Goal: Task Accomplishment & Management: Use online tool/utility

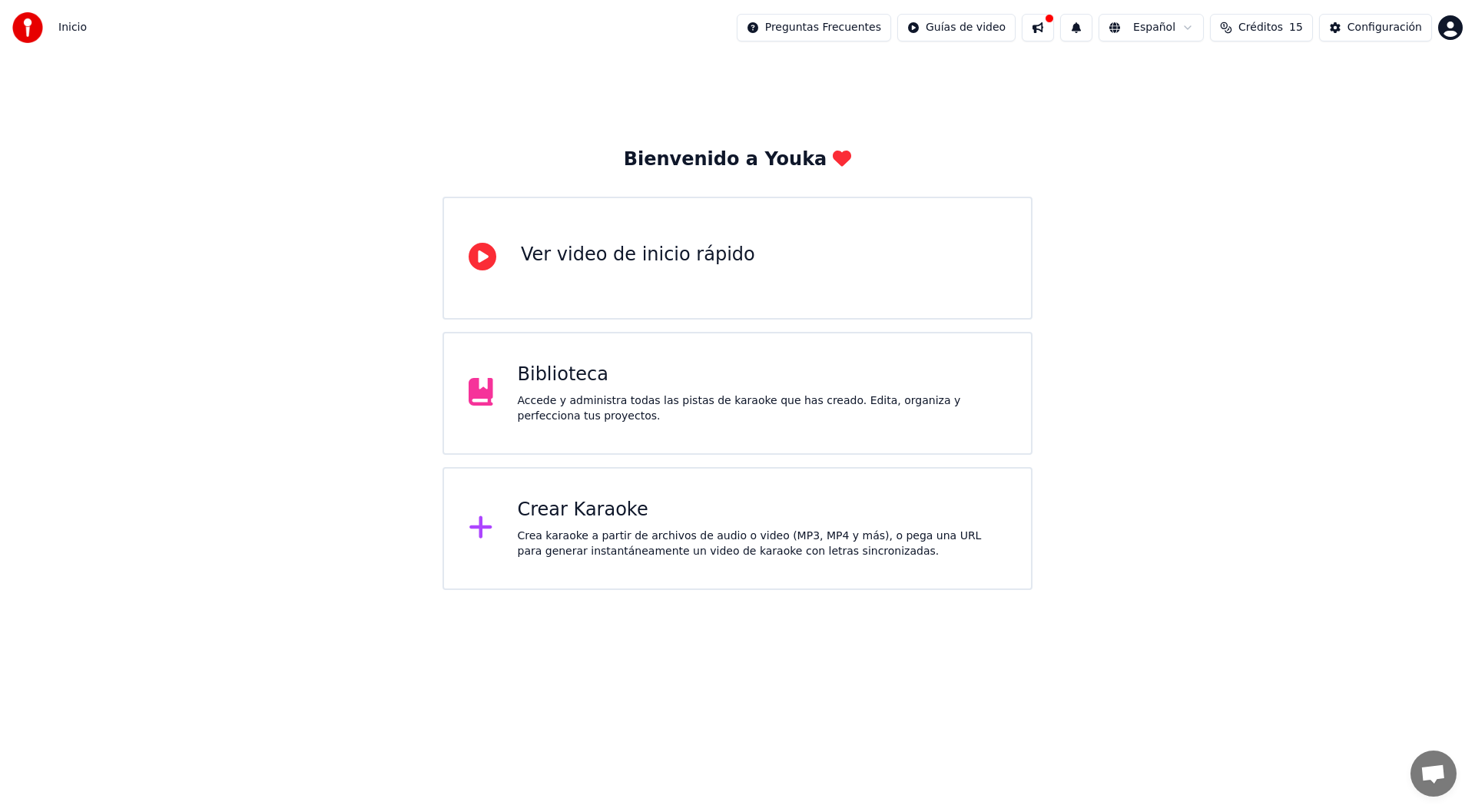
click at [680, 530] on div "Crea karaoke a partir de archivos de audio o video (MP3, MP4 y más), o pega una…" at bounding box center [763, 544] width 490 height 31
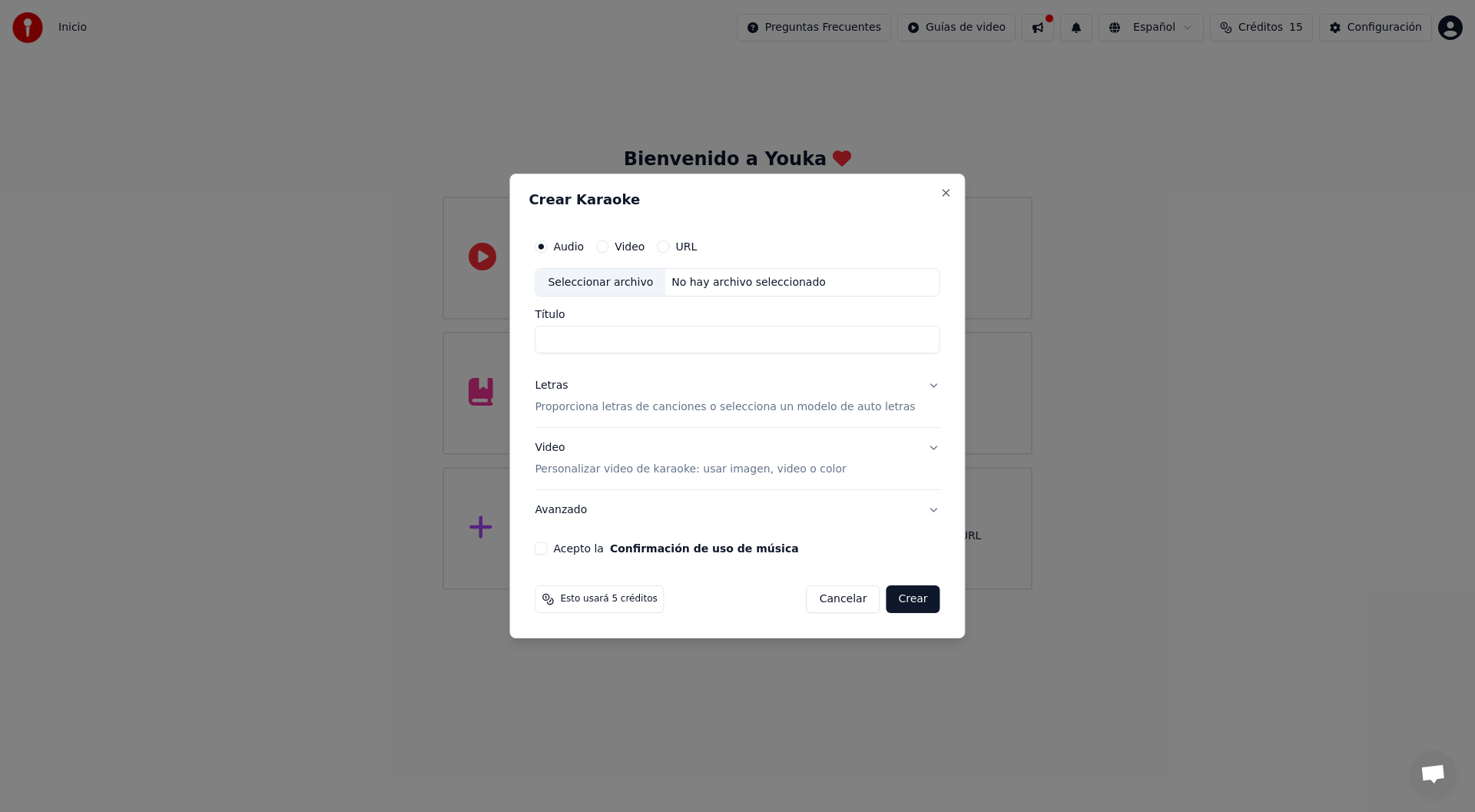
click at [631, 245] on div "Video" at bounding box center [621, 246] width 49 height 12
click at [607, 281] on div "Seleccionar archivo" at bounding box center [601, 283] width 130 height 28
type input "**********"
click at [632, 417] on button "Letras Proporciona letras de canciones o selecciona un modelo de auto letras" at bounding box center [738, 397] width 405 height 62
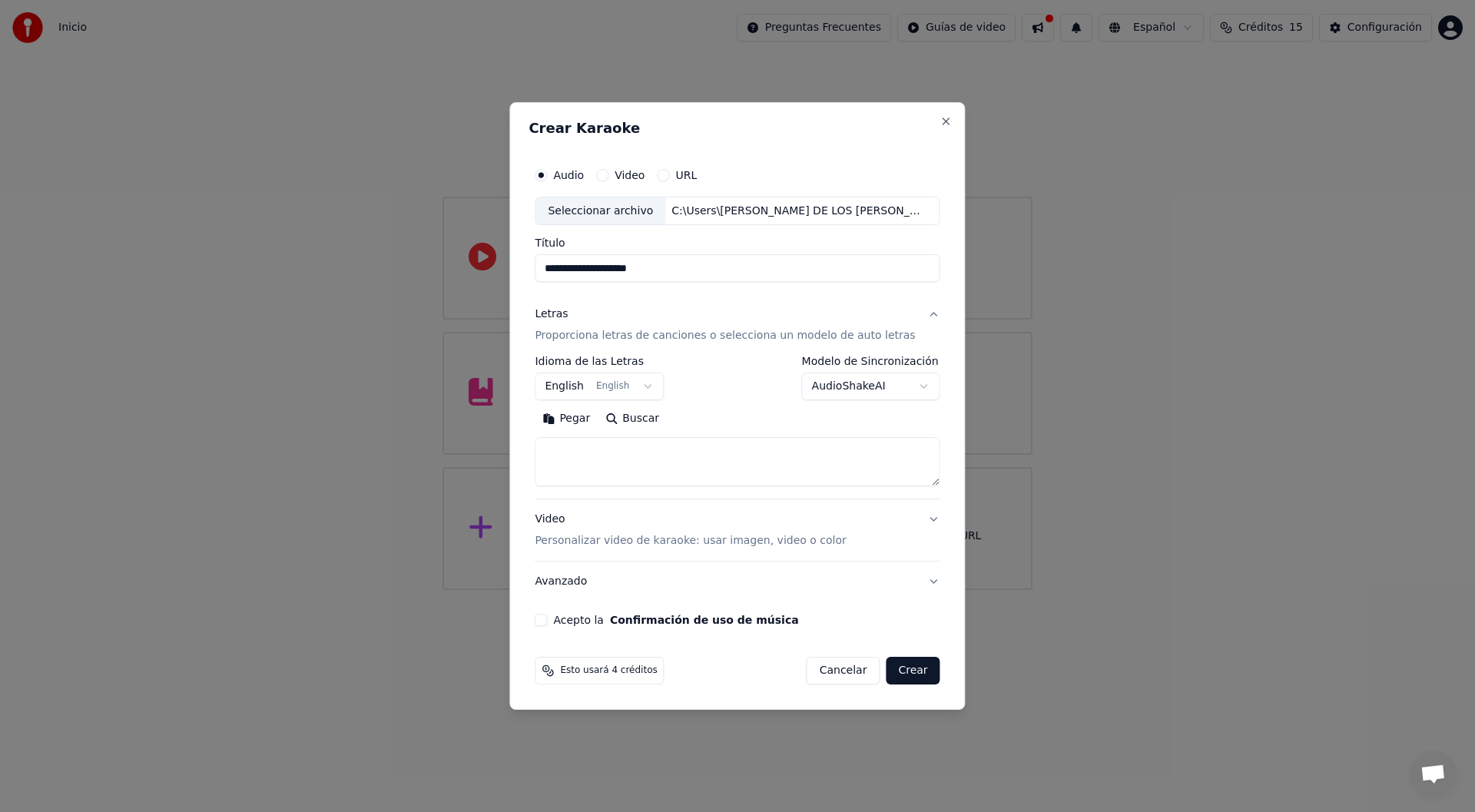
click at [614, 464] on textarea at bounding box center [738, 462] width 405 height 49
paste textarea "**********"
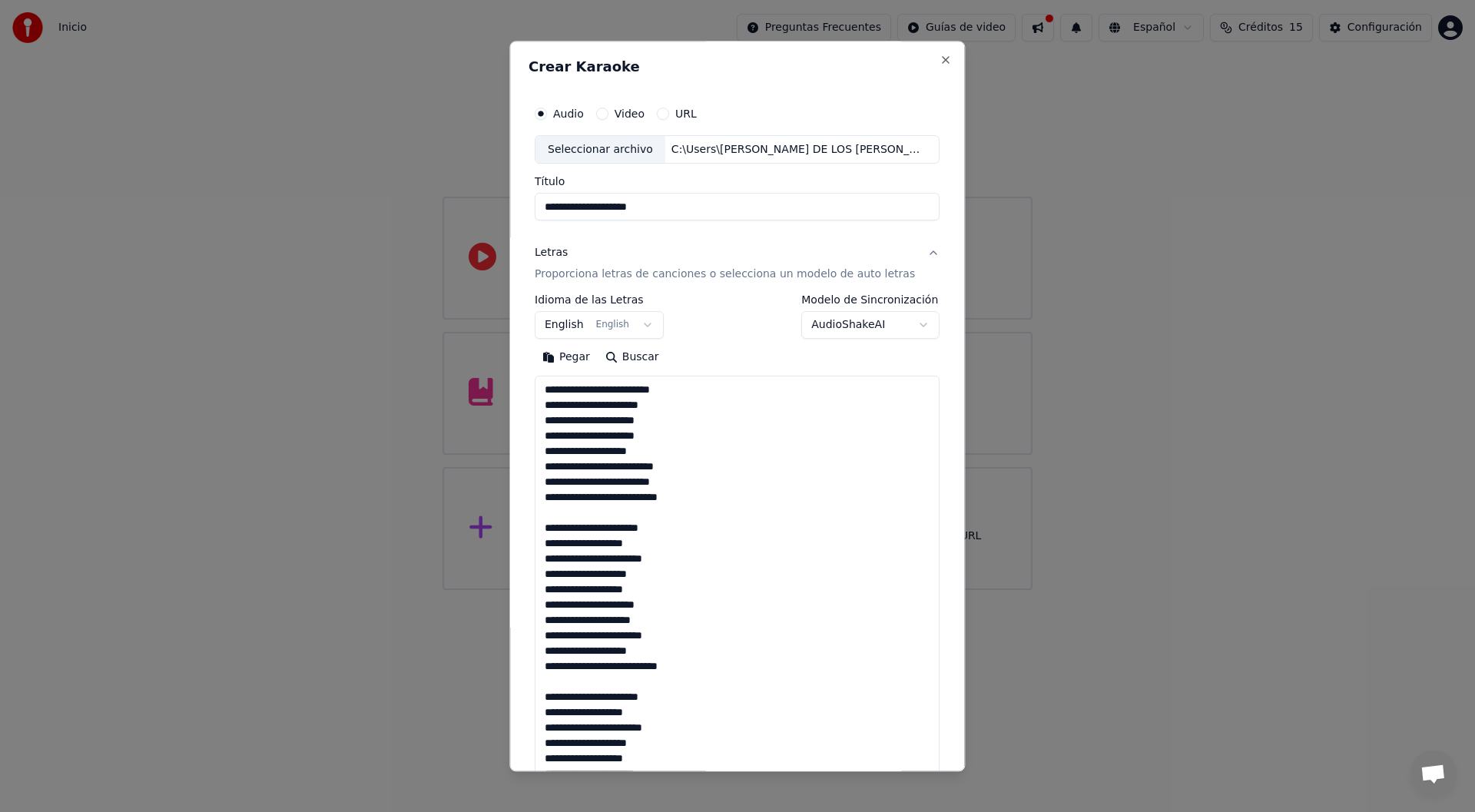
scroll to position [420, 0]
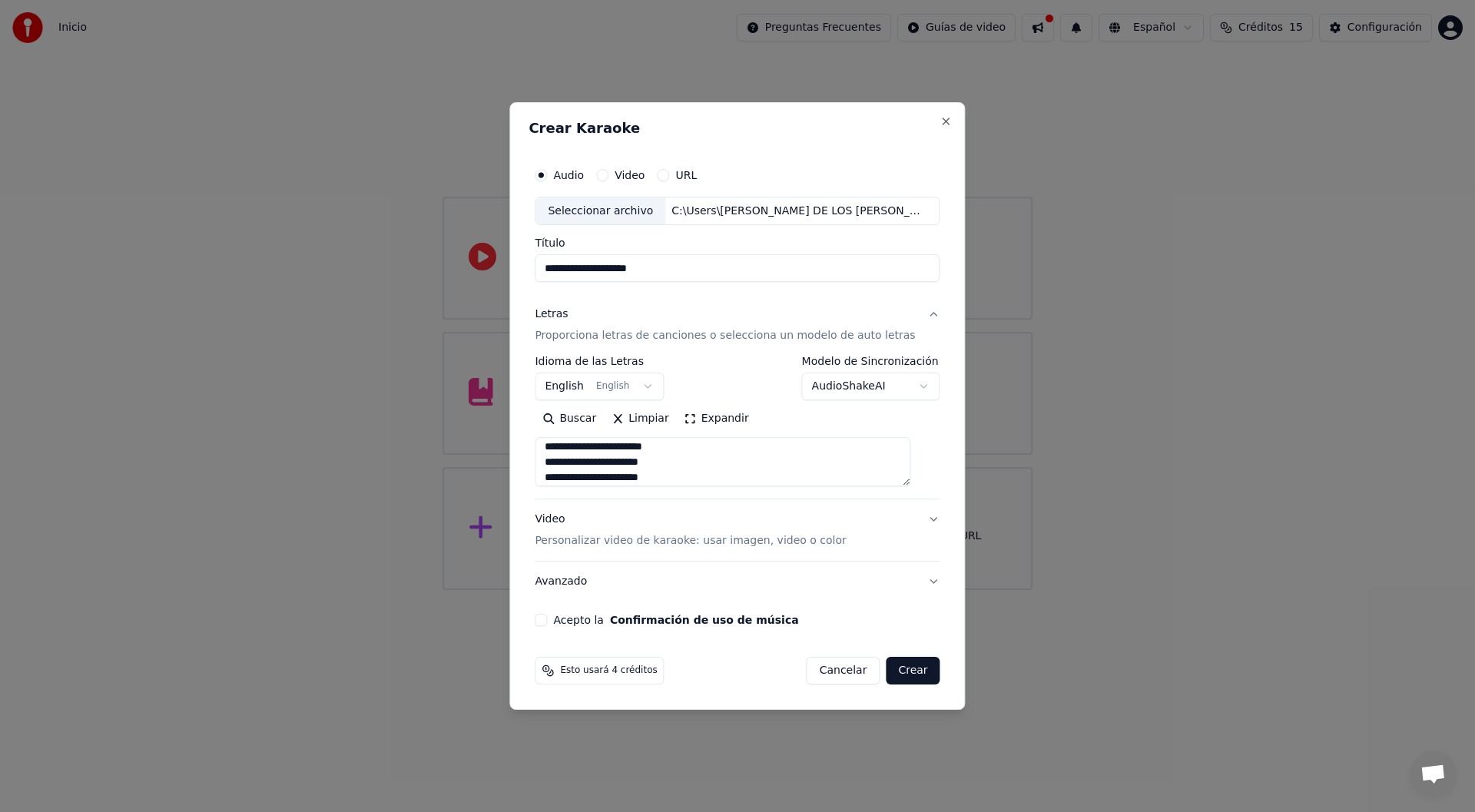
type textarea "**********"
click at [609, 374] on body "**********" at bounding box center [738, 295] width 1475 height 590
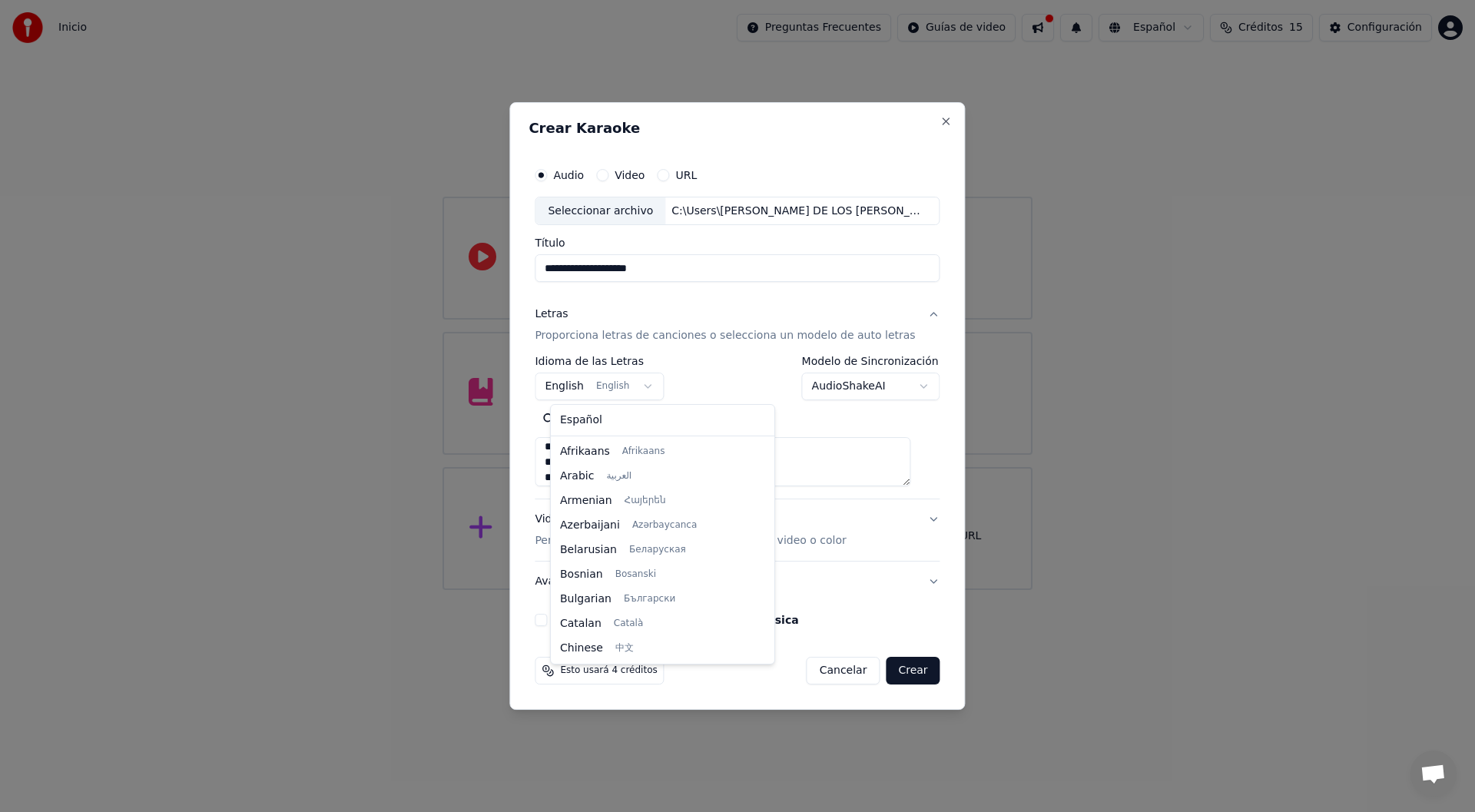
scroll to position [123, 0]
select select "**"
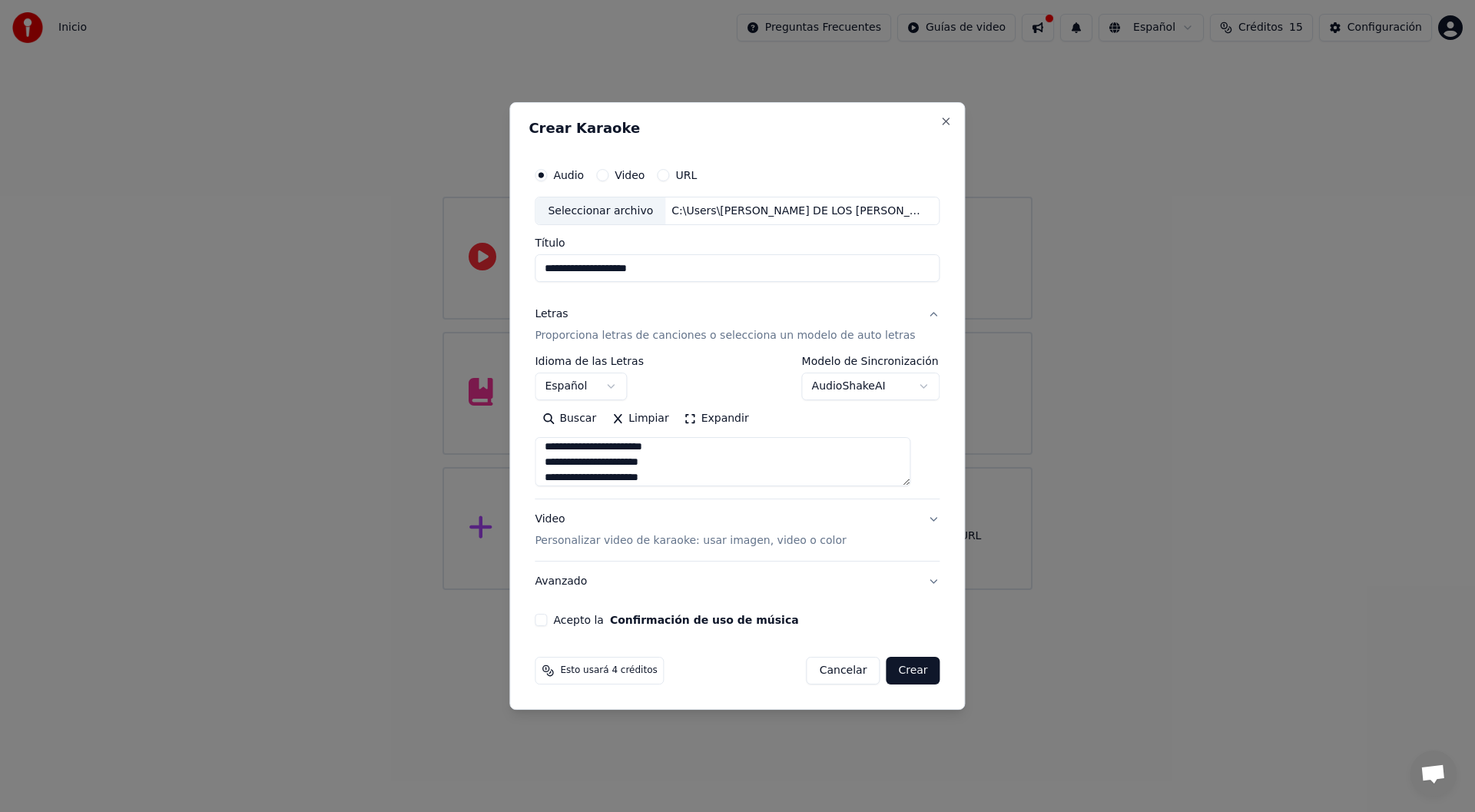
click at [630, 541] on p "Personalizar video de karaoke: usar imagen, video o color" at bounding box center [690, 541] width 311 height 15
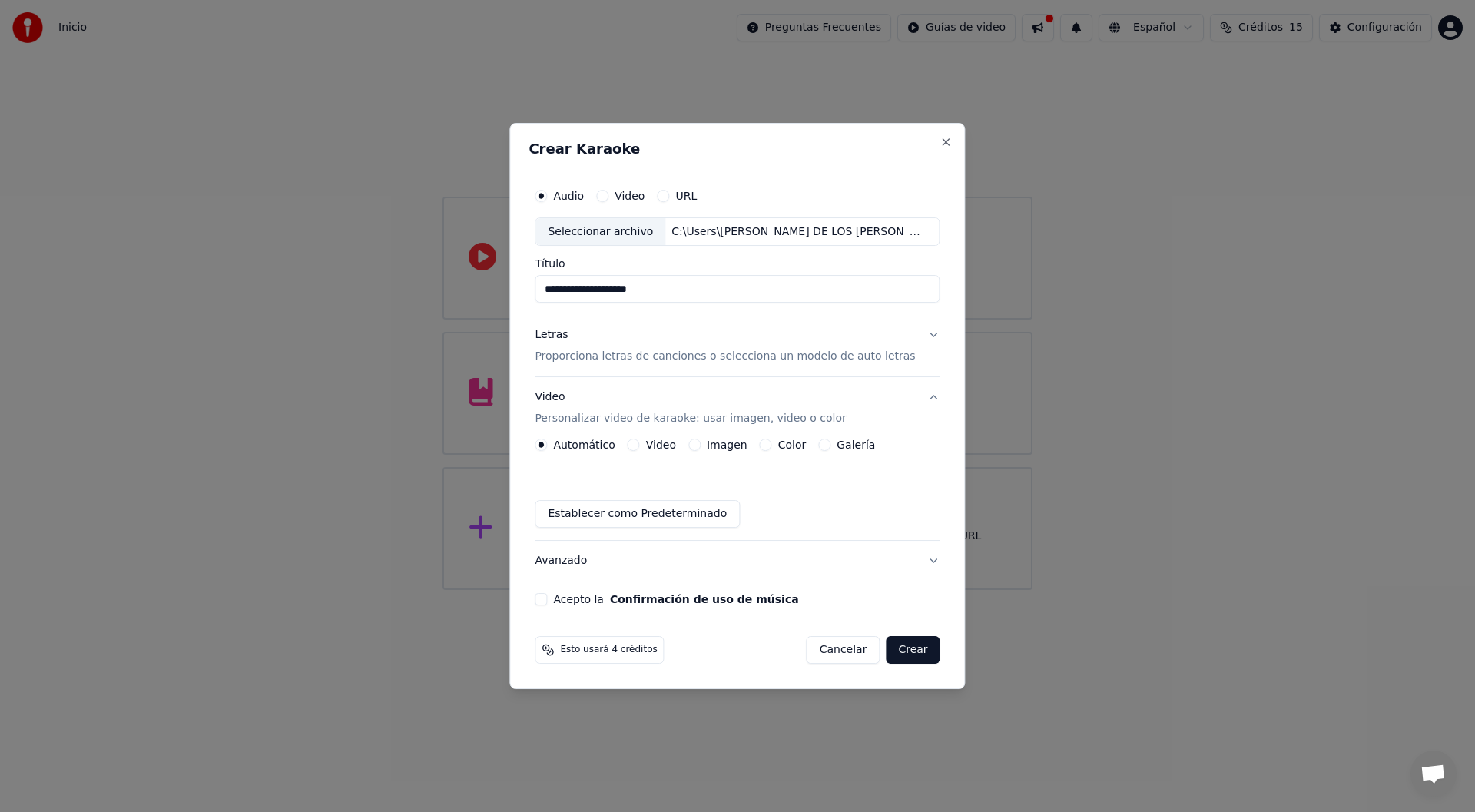
click at [701, 441] on button "Imagen" at bounding box center [695, 444] width 12 height 12
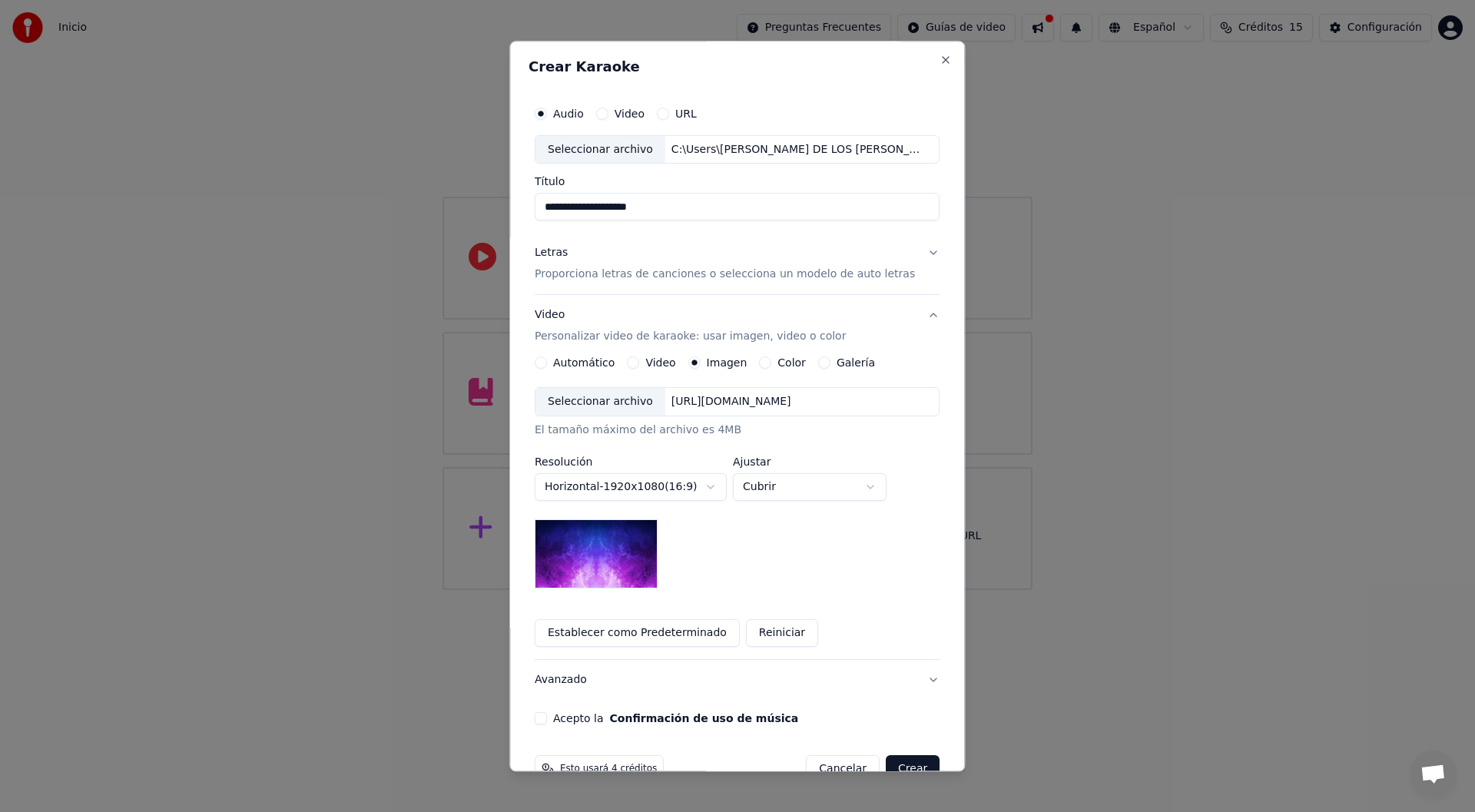
click at [614, 390] on div "Seleccionar archivo" at bounding box center [601, 403] width 130 height 28
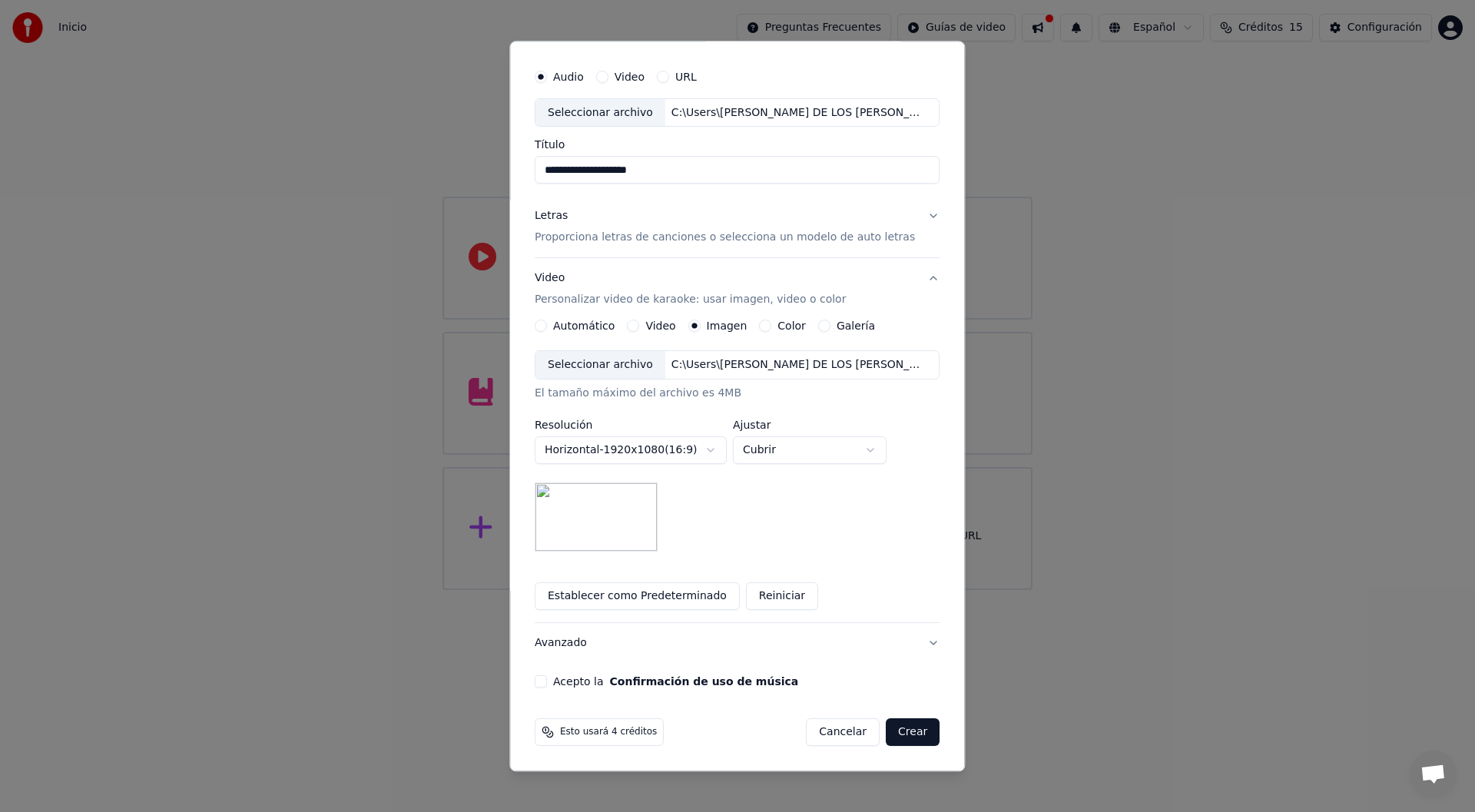
click at [540, 682] on div "**********" at bounding box center [737, 374] width 417 height 639
click at [555, 682] on div "Acepto la Confirmación de uso de música" at bounding box center [738, 682] width 405 height 12
click at [547, 683] on button "Acepto la Confirmación de uso de música" at bounding box center [541, 682] width 12 height 12
click at [905, 726] on button "Crear" at bounding box center [913, 733] width 53 height 28
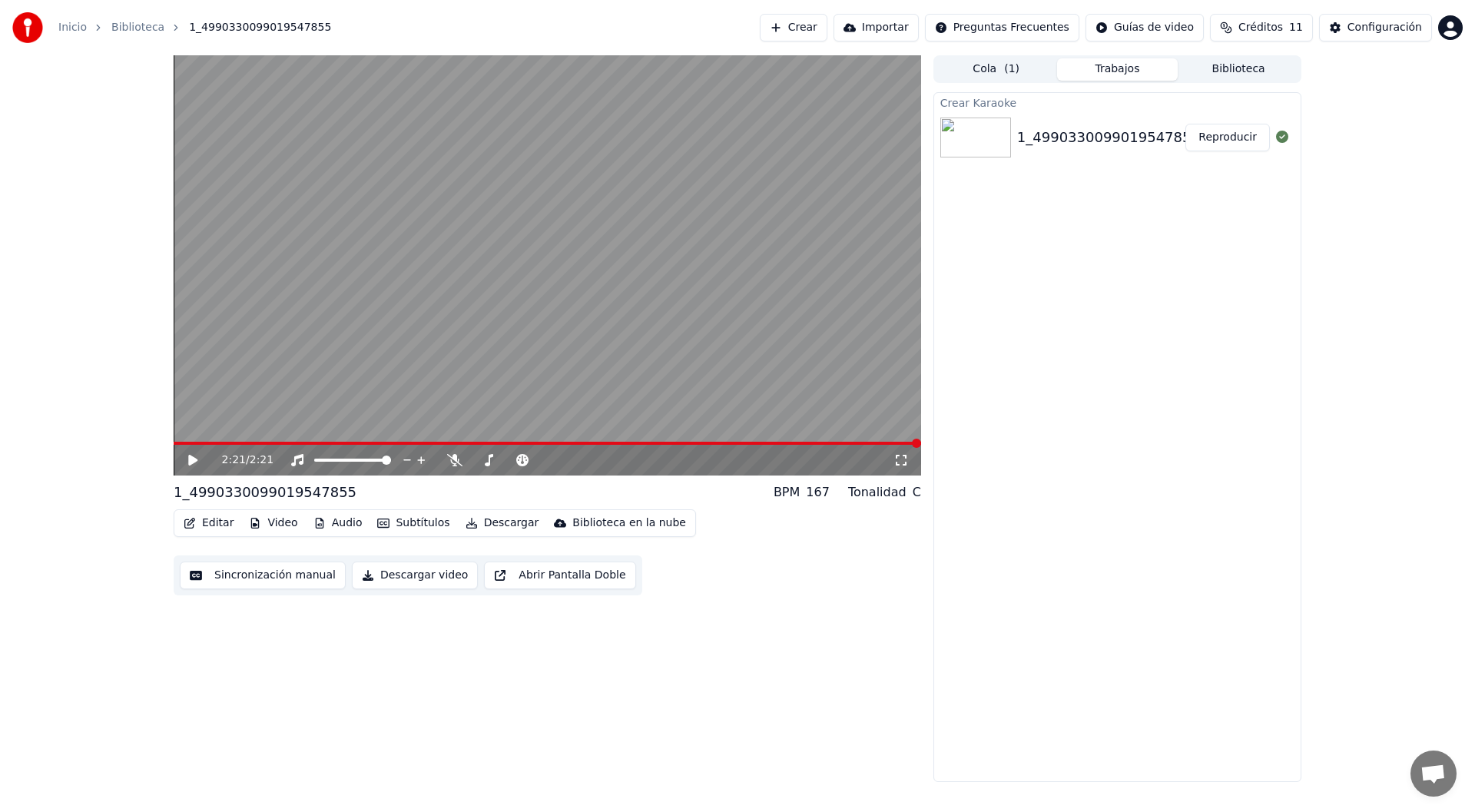
click at [189, 458] on icon at bounding box center [192, 459] width 9 height 11
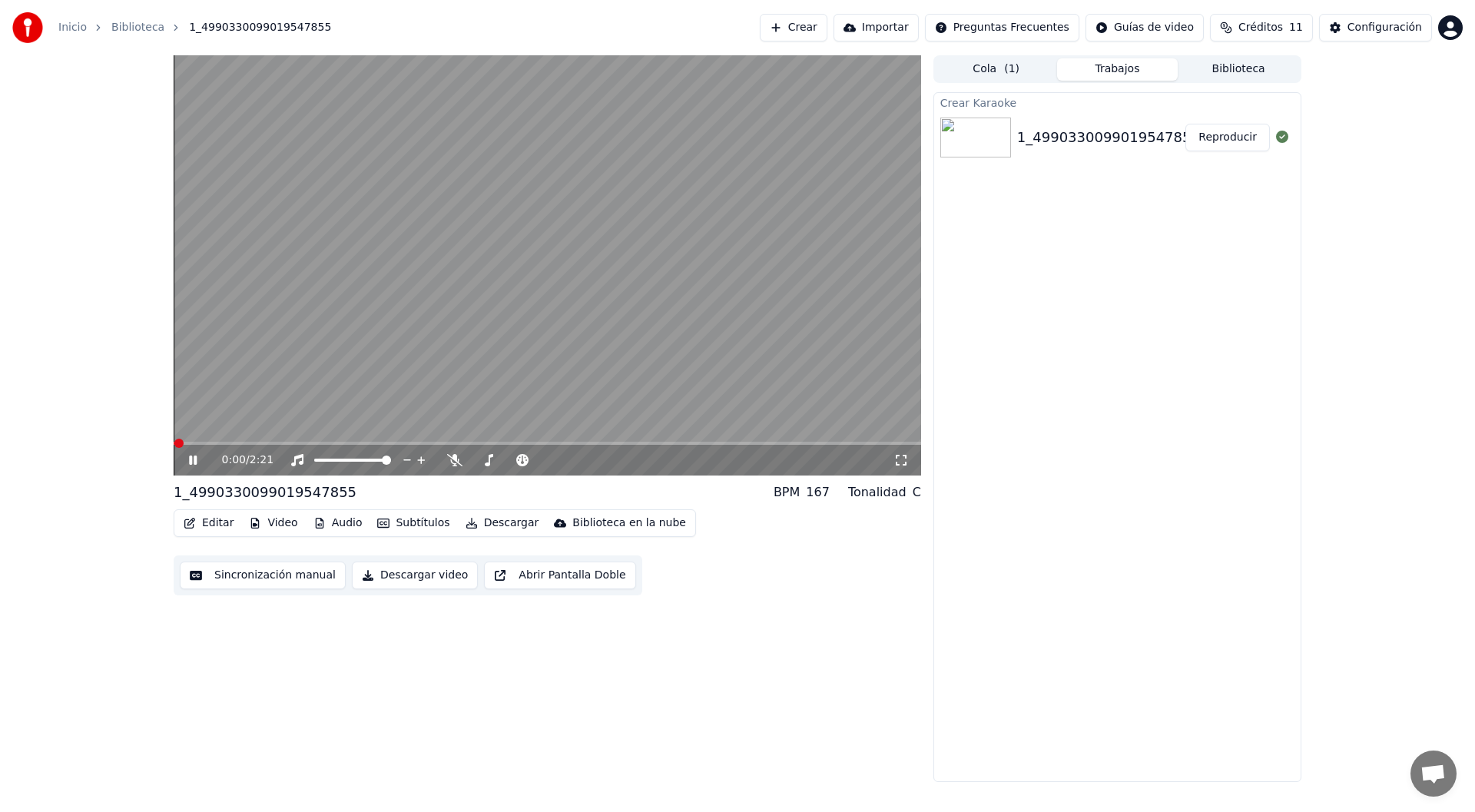
click at [199, 441] on video at bounding box center [547, 265] width 748 height 421
click at [210, 442] on div "0:00 / 2:21" at bounding box center [547, 265] width 748 height 421
click at [243, 442] on span at bounding box center [547, 443] width 748 height 3
click at [479, 524] on button "Descargar" at bounding box center [502, 523] width 86 height 22
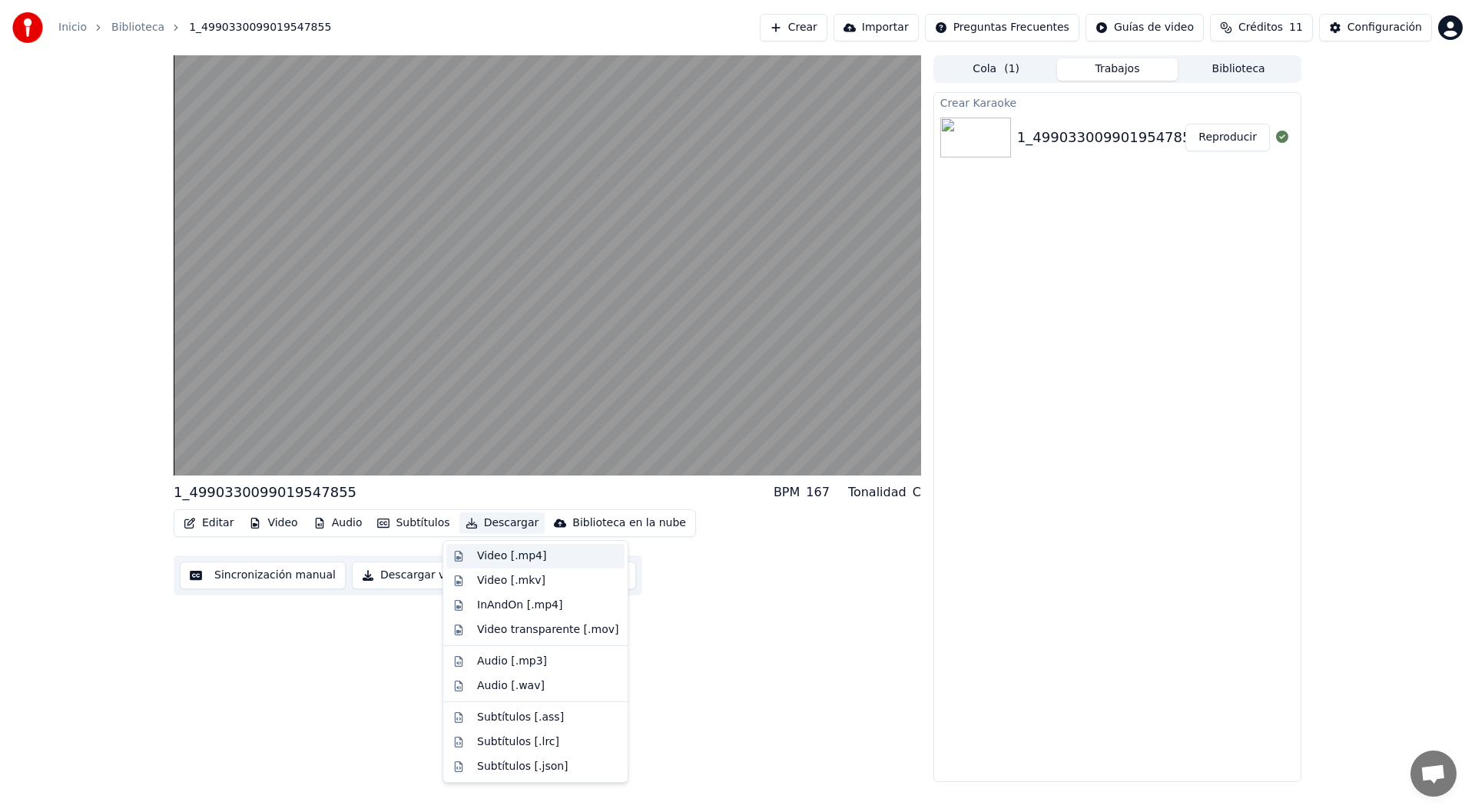
click at [519, 555] on div "Video [.mp4]" at bounding box center [511, 556] width 69 height 15
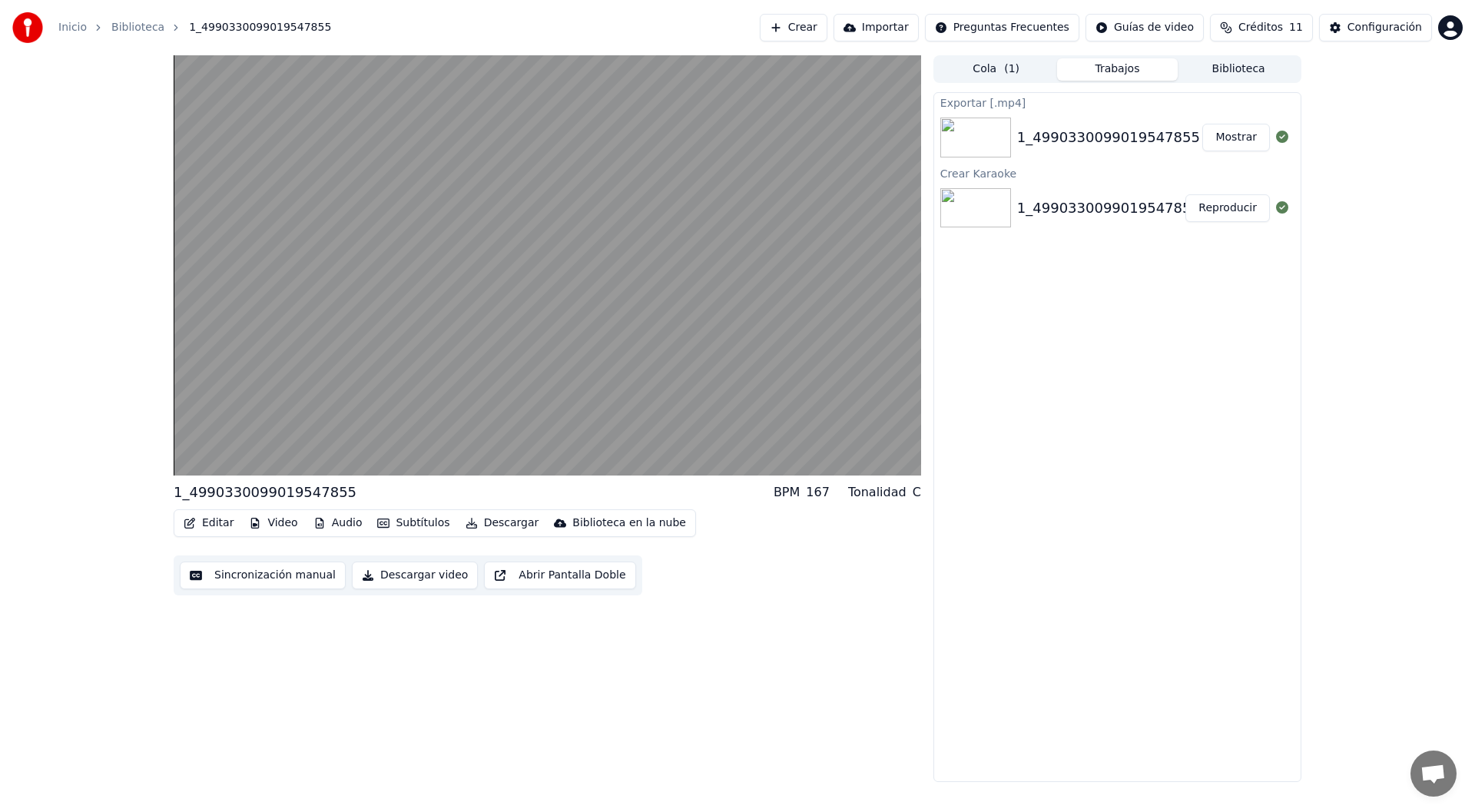
click at [1245, 141] on button "Mostrar" at bounding box center [1236, 138] width 67 height 28
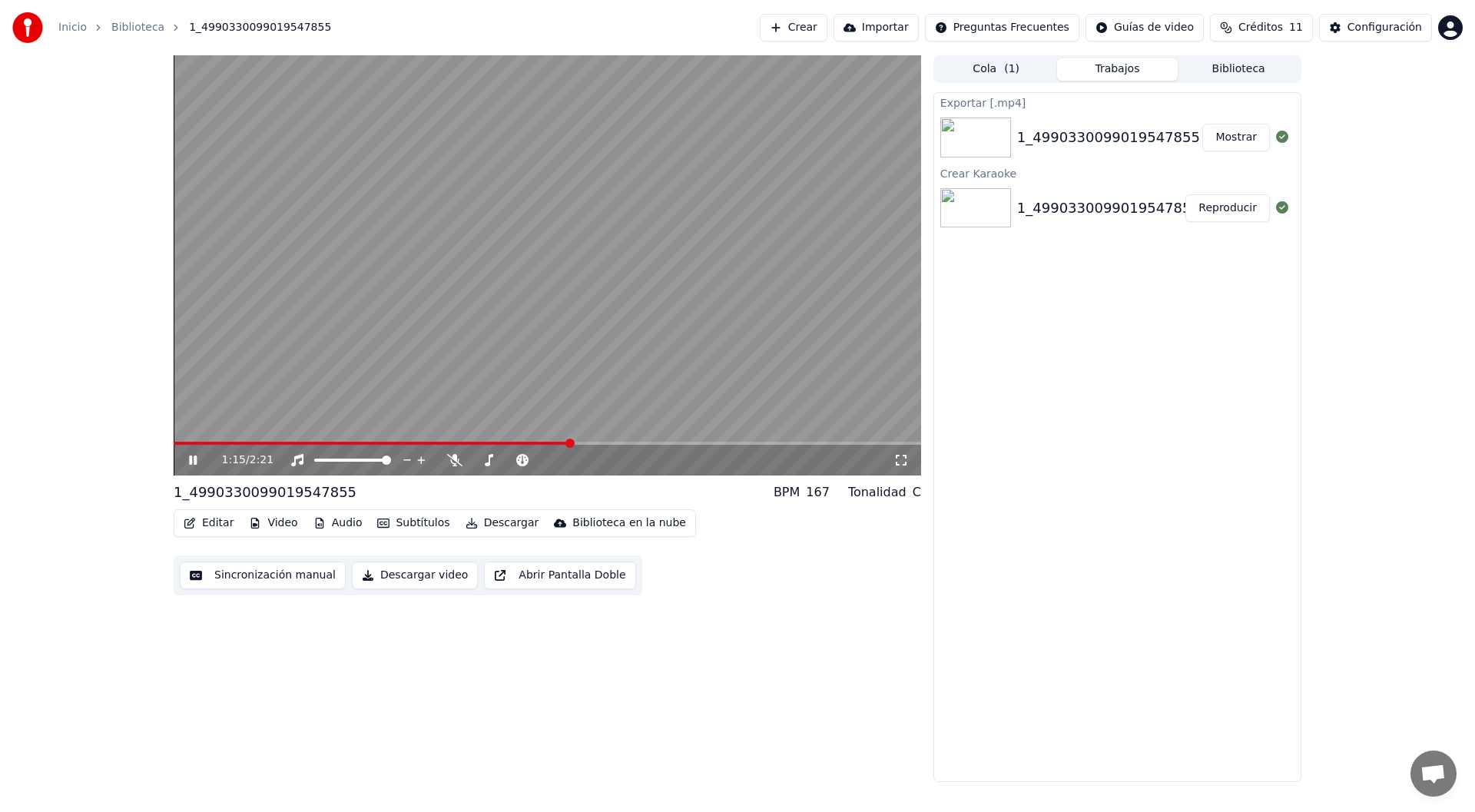
click at [566, 392] on video at bounding box center [547, 265] width 748 height 421
click at [448, 301] on video at bounding box center [547, 265] width 748 height 421
click at [1243, 143] on button "Mostrar" at bounding box center [1236, 138] width 67 height 28
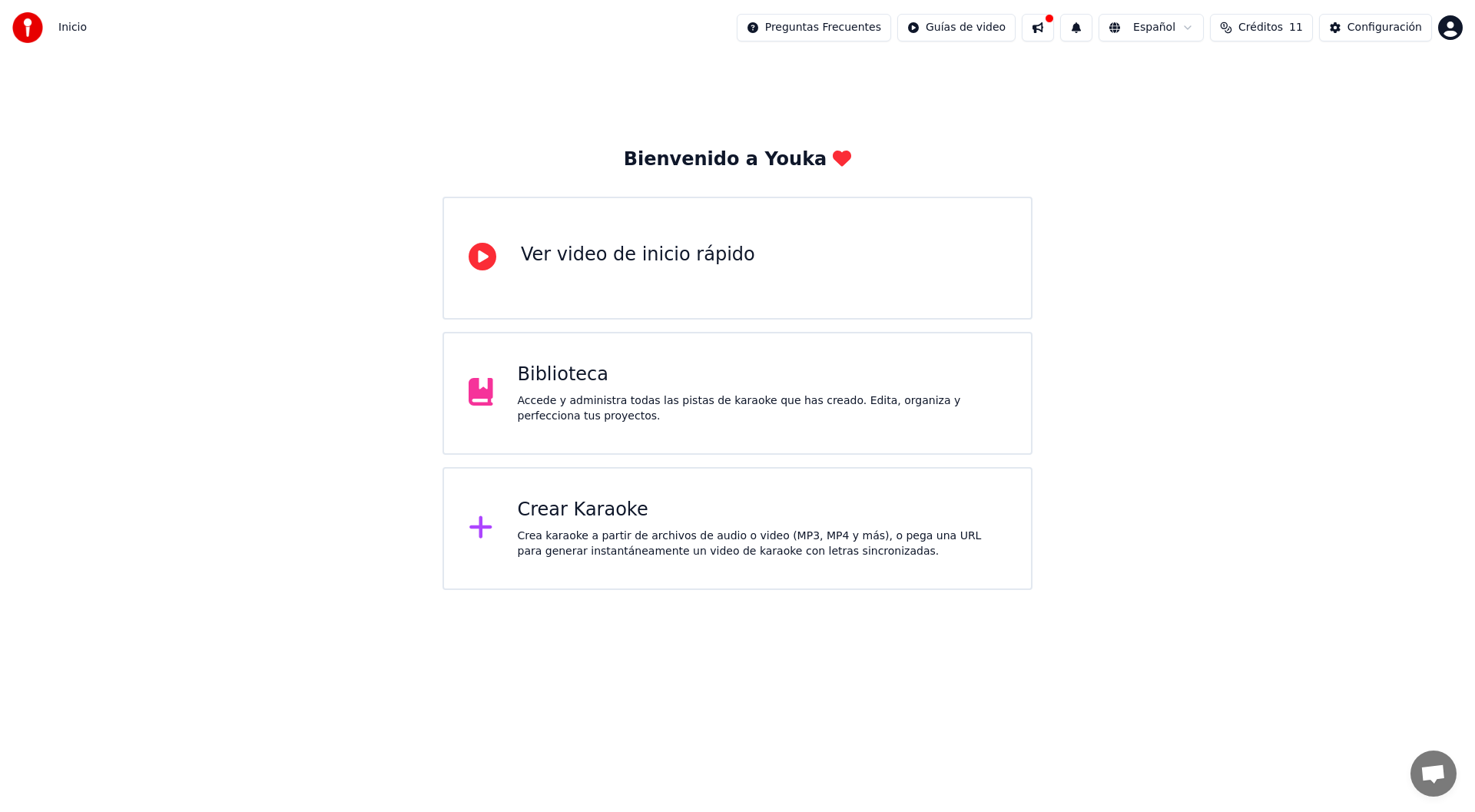
click at [822, 442] on div "Biblioteca Accede y administra todas las pistas de karaoke que has creado. Edit…" at bounding box center [738, 394] width 590 height 123
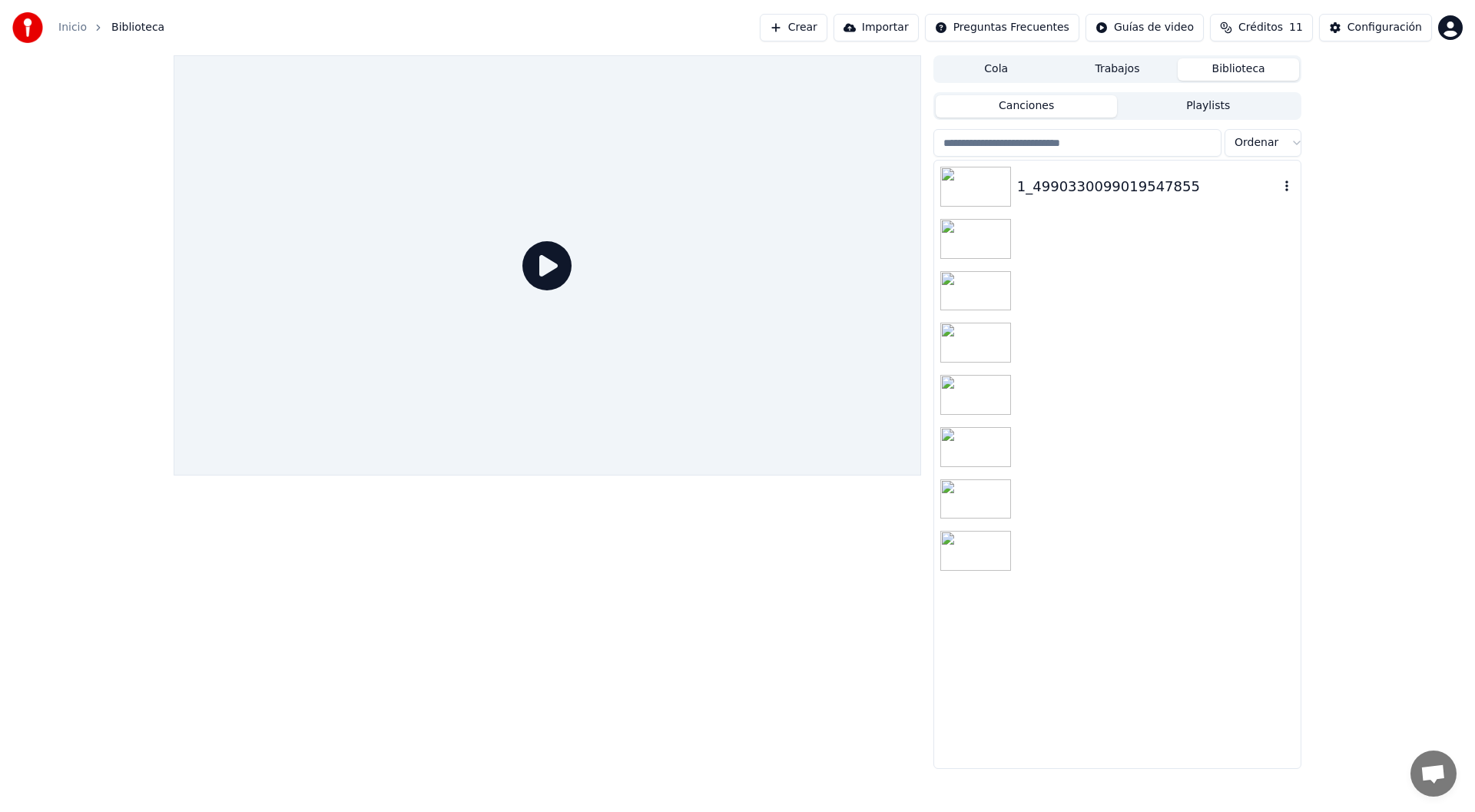
click at [962, 185] on img at bounding box center [975, 186] width 71 height 40
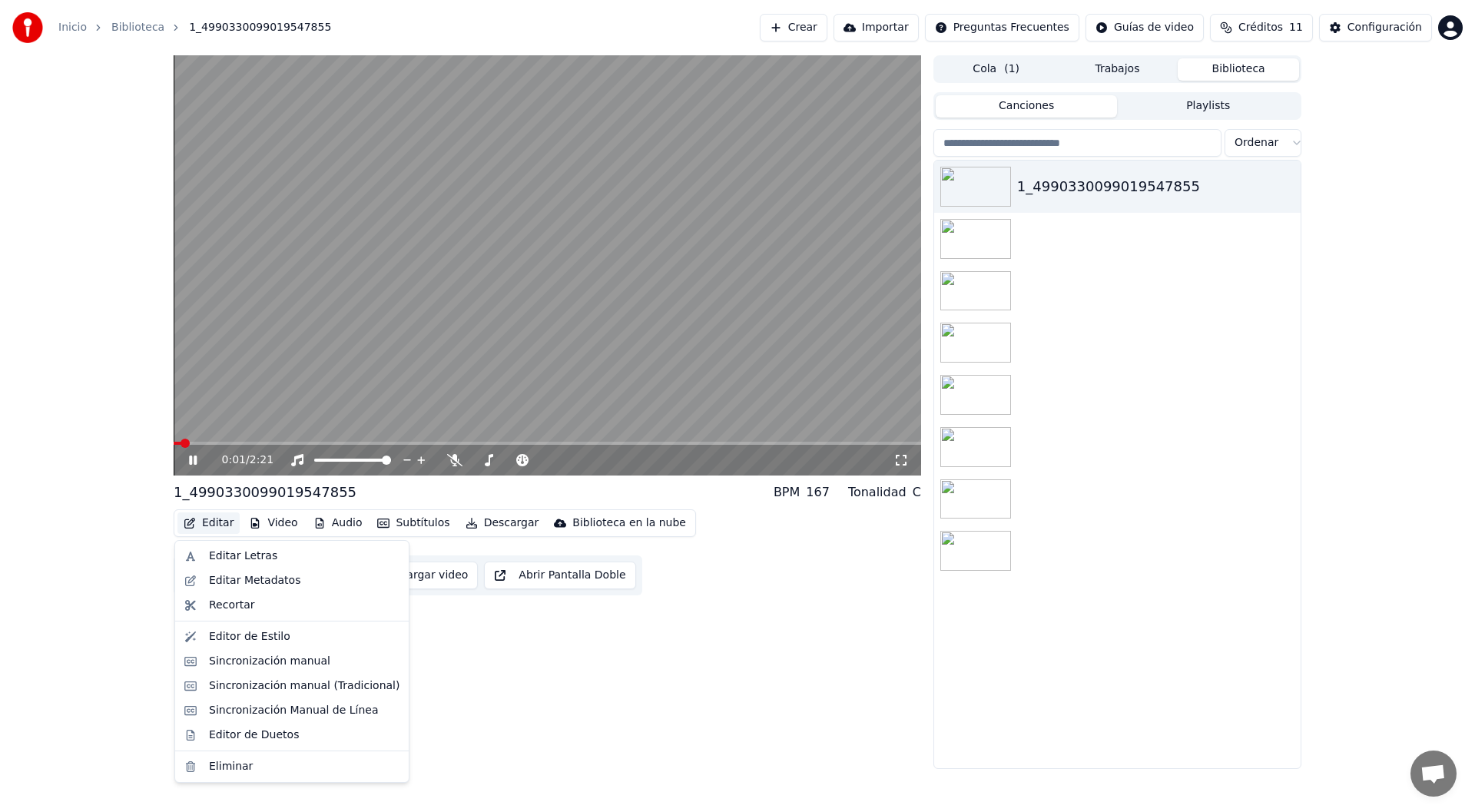
click at [227, 532] on button "Editar" at bounding box center [208, 523] width 62 height 22
click at [245, 575] on div "Editar Metadatos" at bounding box center [254, 580] width 92 height 15
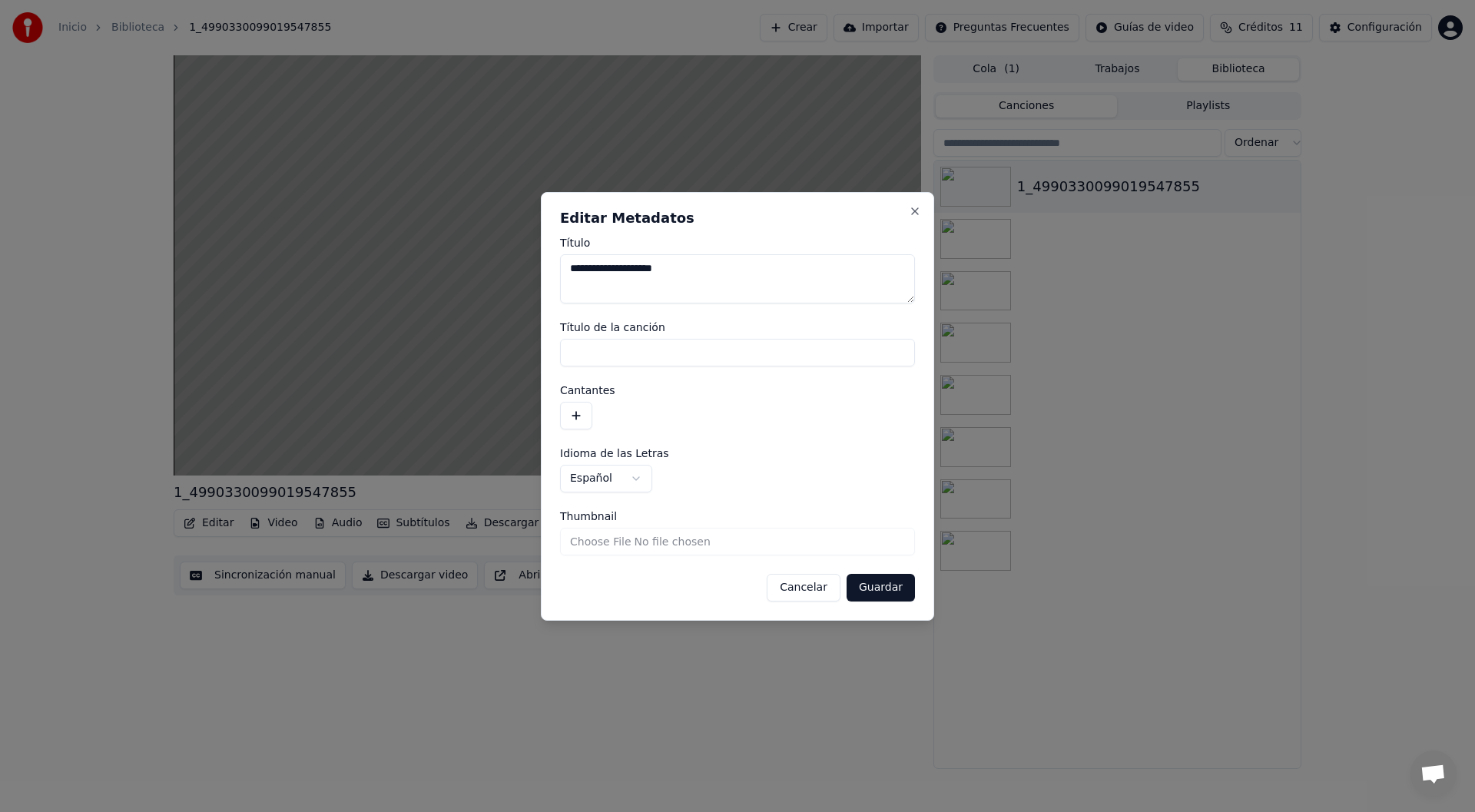
drag, startPoint x: 783, startPoint y: 271, endPoint x: 443, endPoint y: 288, distance: 340.4
click at [454, 292] on body "**********" at bounding box center [738, 406] width 1475 height 812
click at [877, 580] on button "Guardar" at bounding box center [881, 588] width 68 height 28
click at [901, 579] on button "Guardar" at bounding box center [881, 588] width 68 height 28
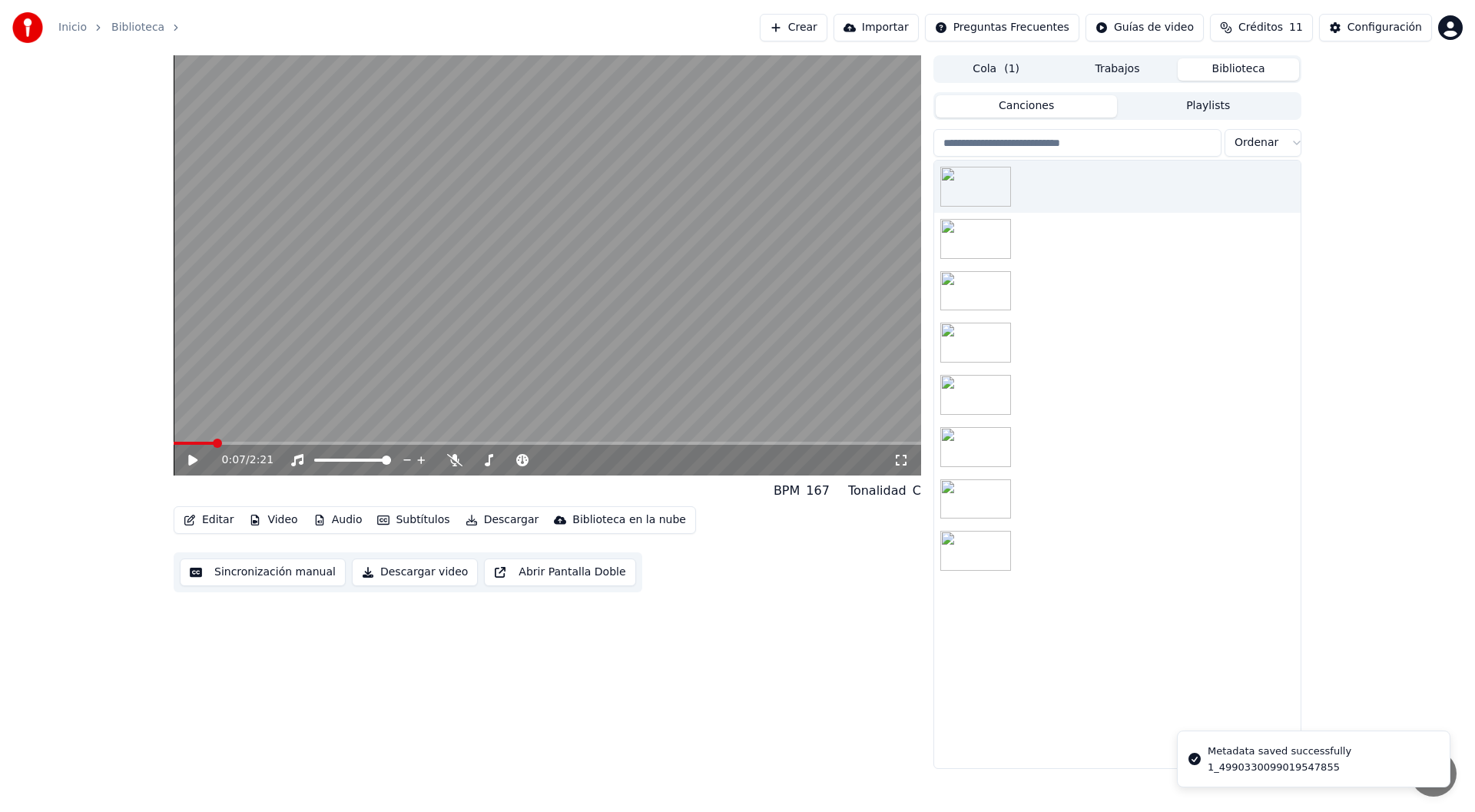
click at [998, 82] on div "Cola ( 1 ) Trabajos Biblioteca" at bounding box center [1118, 69] width 368 height 28
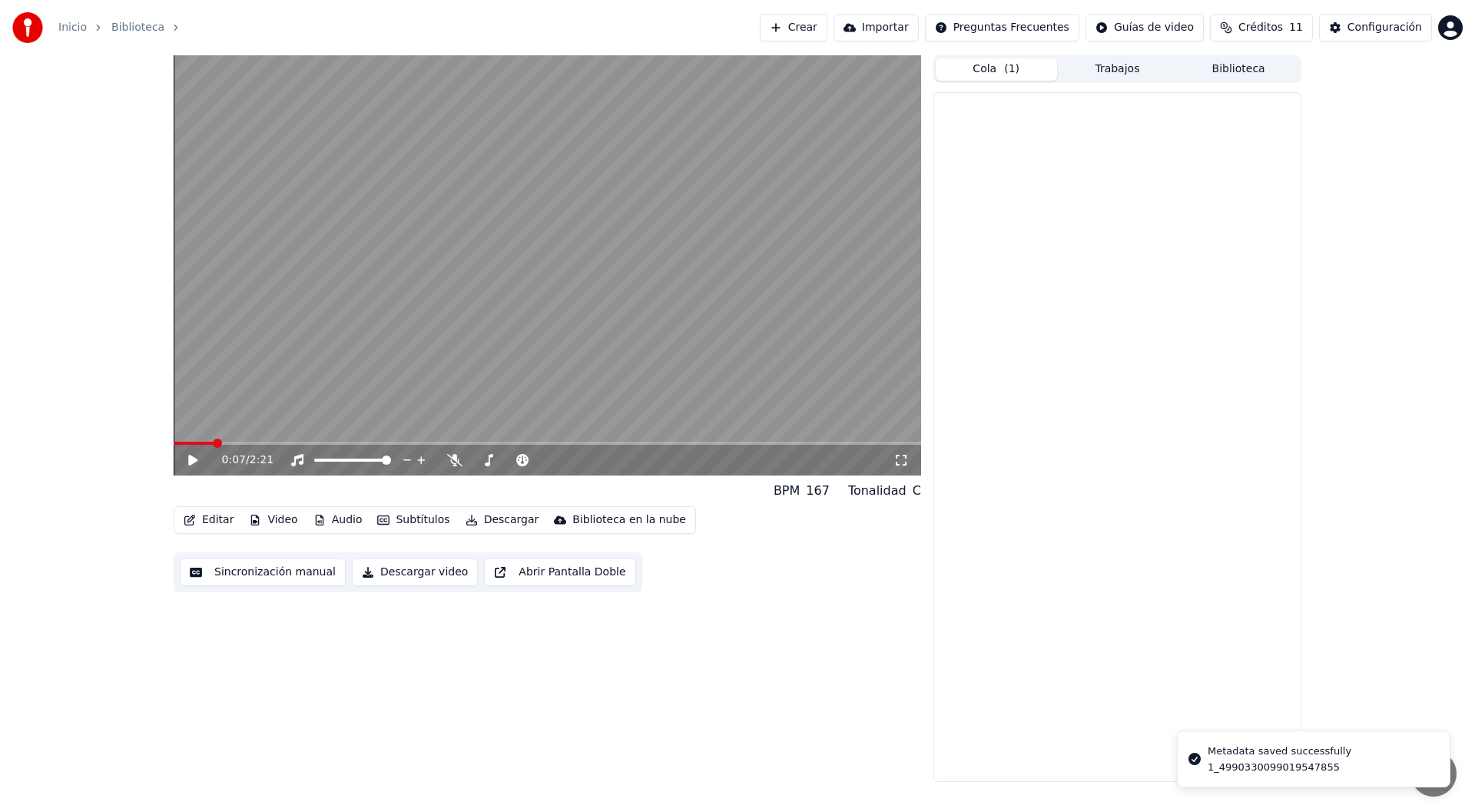
click at [999, 74] on button "Cola ( 1 )" at bounding box center [997, 69] width 122 height 22
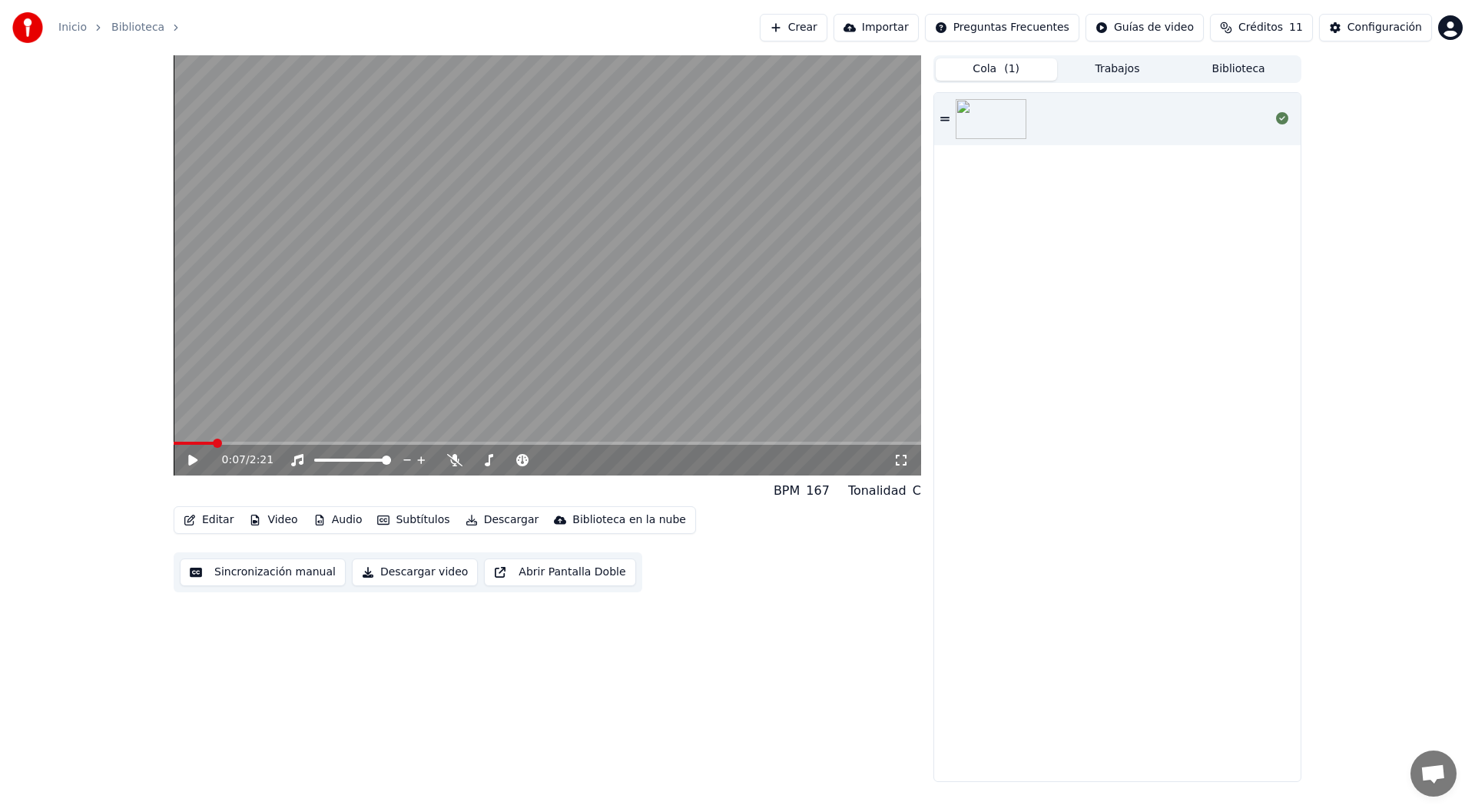
click at [470, 513] on button "Descargar" at bounding box center [502, 520] width 86 height 22
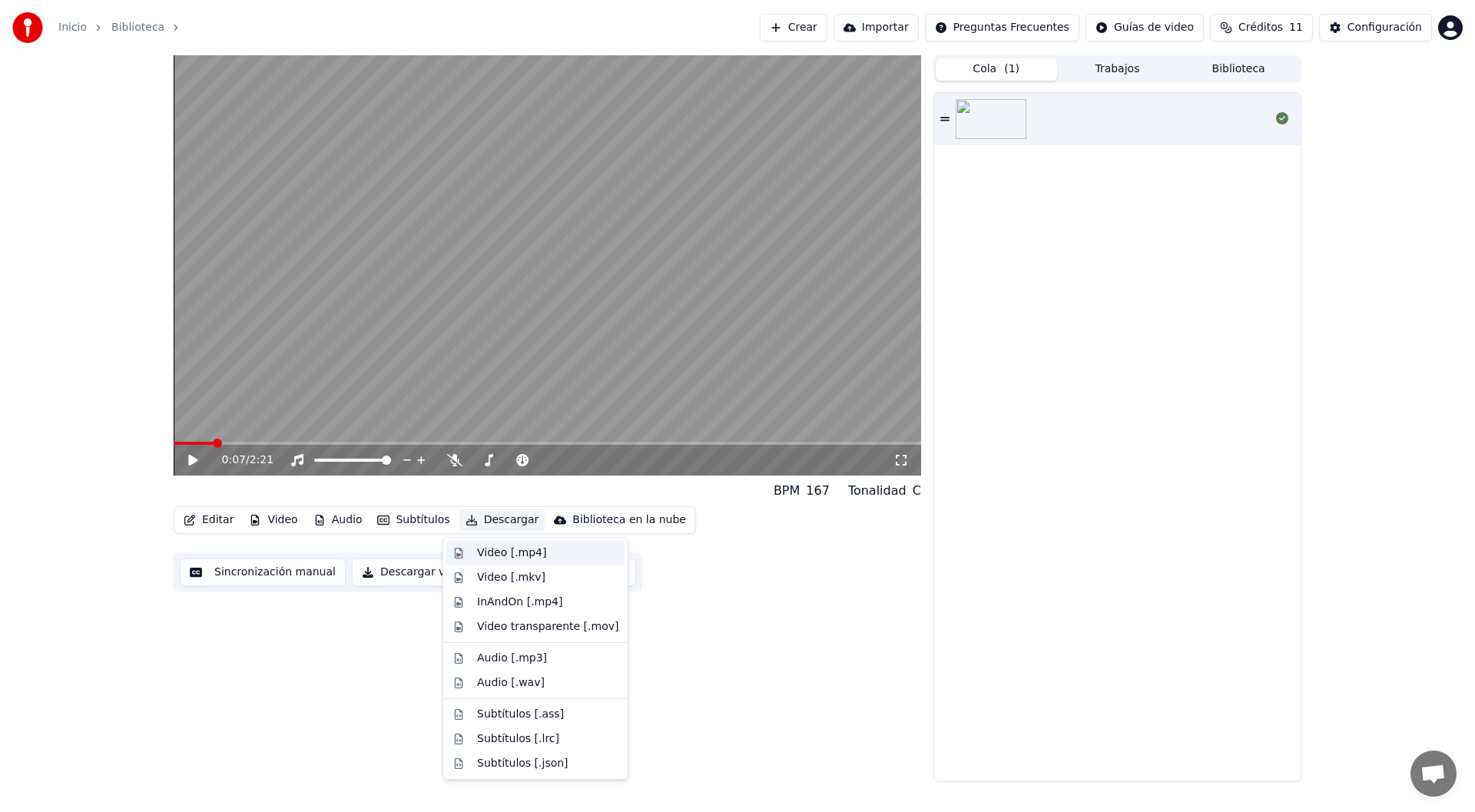
click at [496, 558] on div "Video [.mp4]" at bounding box center [511, 553] width 69 height 15
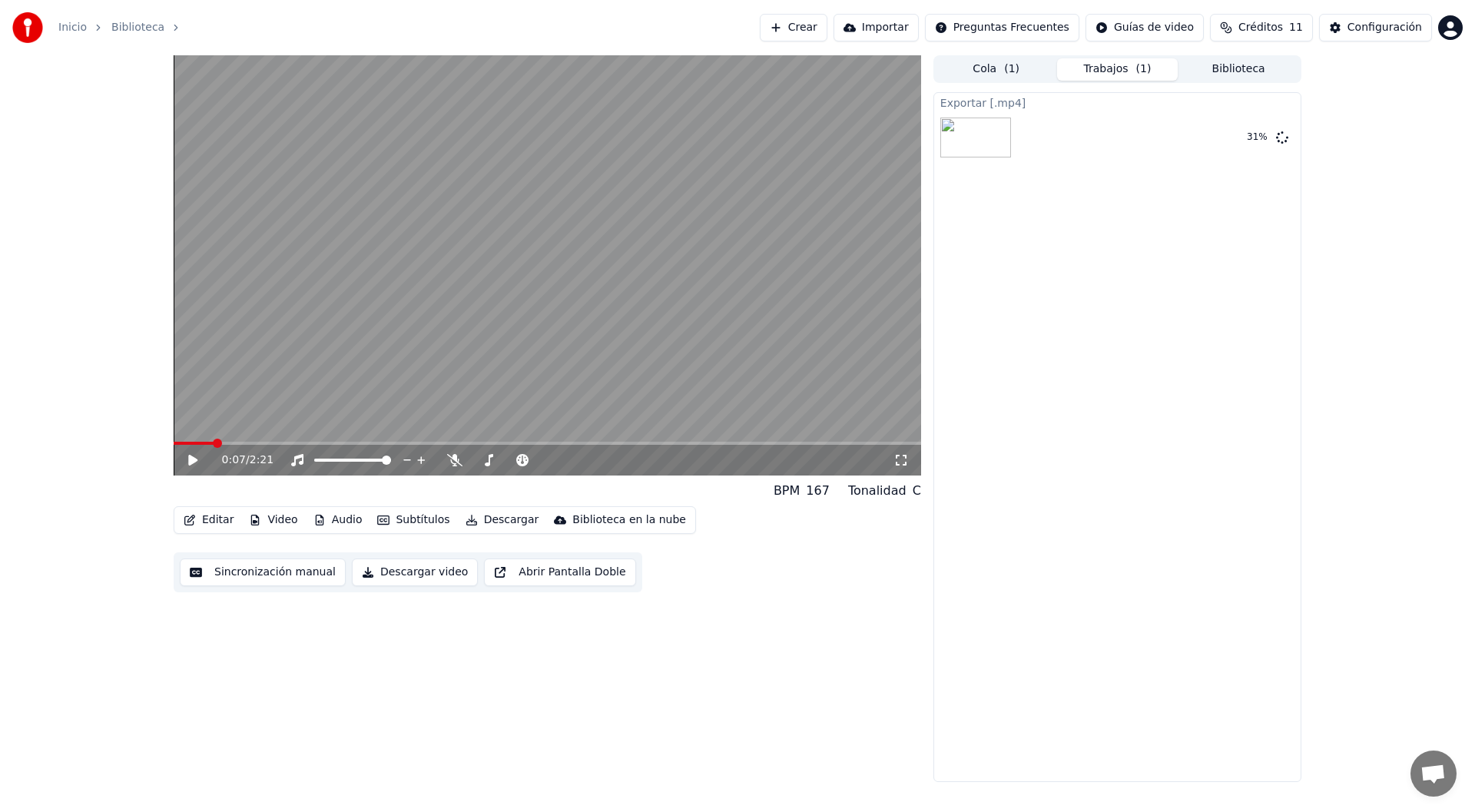
click at [703, 677] on div "0:07 / 2:21 BPM 167 Tonalidad C Editar Video Audio Subtítulos Descargar Bibliot…" at bounding box center [547, 418] width 748 height 727
click at [1255, 124] on button "Mostrar" at bounding box center [1236, 138] width 67 height 28
